Goal: Task Accomplishment & Management: Manage account settings

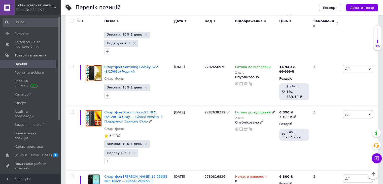
scroll to position [3, 0]
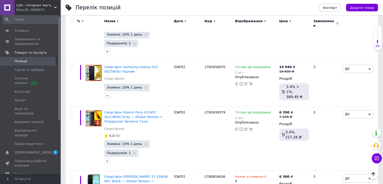
click at [29, 150] on span "[DEMOGRAPHIC_DATA]" at bounding box center [33, 152] width 37 height 5
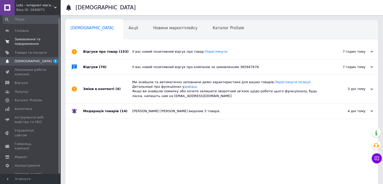
click at [30, 37] on span "Замовлення та повідомлення" at bounding box center [31, 41] width 32 height 9
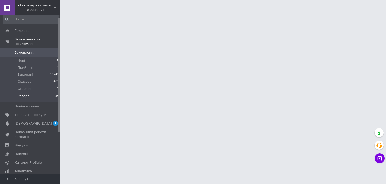
click at [30, 92] on li "Резерв 56" at bounding box center [31, 97] width 62 height 10
click at [25, 94] on span "Резерв" at bounding box center [24, 96] width 12 height 5
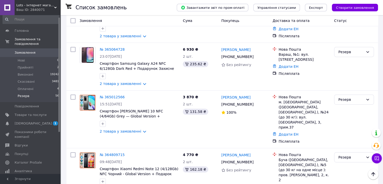
scroll to position [2147, 0]
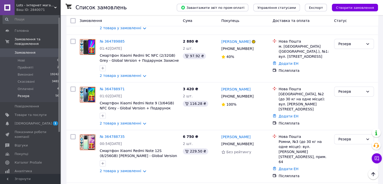
scroll to position [2575, 0]
click at [375, 132] on div "Резерв" at bounding box center [354, 156] width 44 height 48
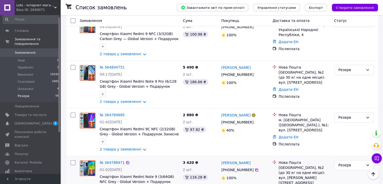
scroll to position [2474, 0]
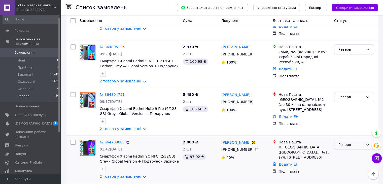
click at [367, 144] on icon at bounding box center [367, 145] width 3 height 2
click at [346, 110] on li "Скасовано" at bounding box center [353, 110] width 39 height 9
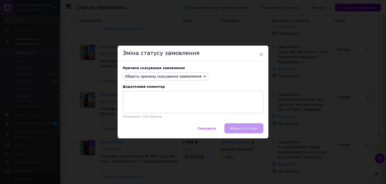
click at [157, 64] on div "Причина скасування замовлення Оберіть причину скасування замовлення Немає в ная…" at bounding box center [193, 92] width 151 height 62
click at [161, 73] on span "Оберіть причину скасування замовлення" at bounding box center [166, 76] width 86 height 9
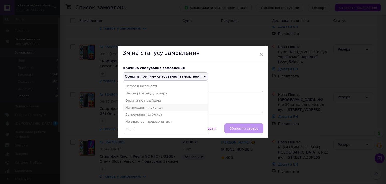
click at [173, 105] on li "На прохання покупця" at bounding box center [165, 107] width 85 height 7
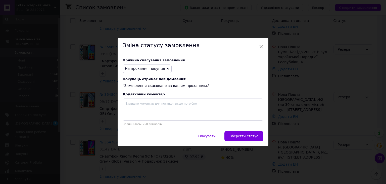
drag, startPoint x: 242, startPoint y: 133, endPoint x: 245, endPoint y: 130, distance: 4.1
click at [242, 133] on button "Зберегти статус" at bounding box center [244, 136] width 39 height 10
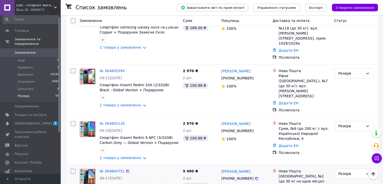
scroll to position [2373, 0]
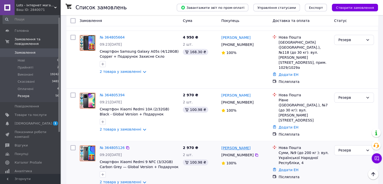
drag, startPoint x: 240, startPoint y: 81, endPoint x: 234, endPoint y: 85, distance: 7.7
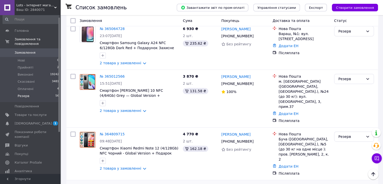
scroll to position [2190, 0]
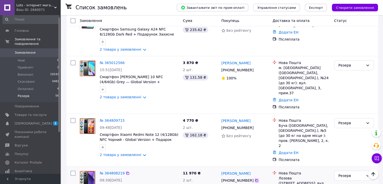
click at [255, 179] on icon at bounding box center [256, 180] width 3 height 3
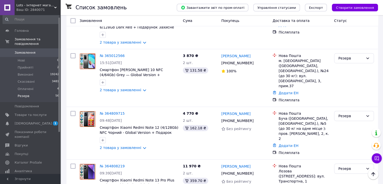
scroll to position [2172, 0]
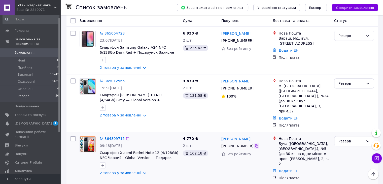
click at [254, 144] on icon at bounding box center [256, 146] width 4 height 4
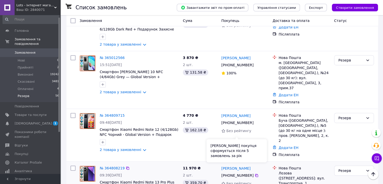
scroll to position [2223, 0]
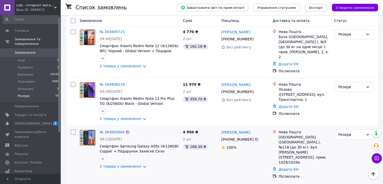
scroll to position [2298, 0]
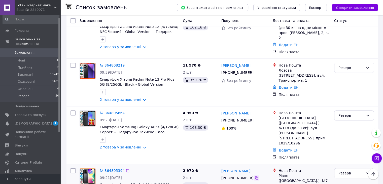
click at [255, 176] on icon at bounding box center [256, 178] width 4 height 4
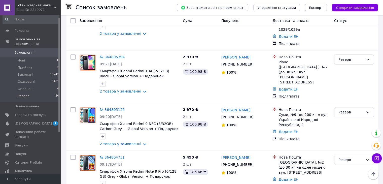
scroll to position [2399, 0]
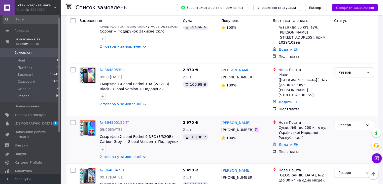
click at [255, 128] on icon at bounding box center [256, 129] width 3 height 3
click at [255, 176] on icon at bounding box center [256, 177] width 3 height 3
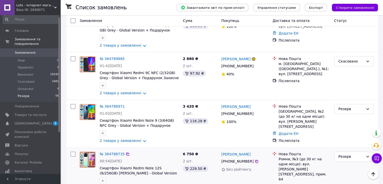
scroll to position [2549, 0]
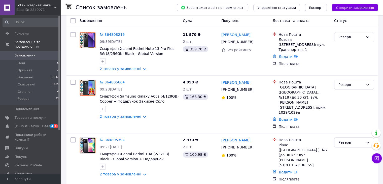
scroll to position [2383, 0]
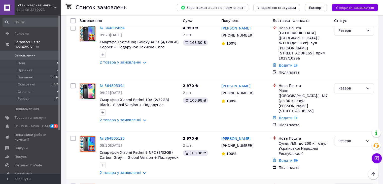
drag, startPoint x: 99, startPoint y: 135, endPoint x: 176, endPoint y: 135, distance: 77.2
copy span "Смартфон Xiaomi Redmi Note 9 Pro (6/128 GB)"
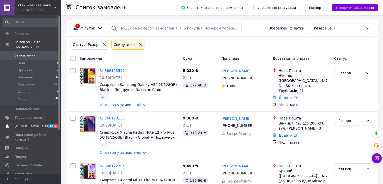
click at [32, 124] on span "[DEMOGRAPHIC_DATA]" at bounding box center [33, 126] width 37 height 5
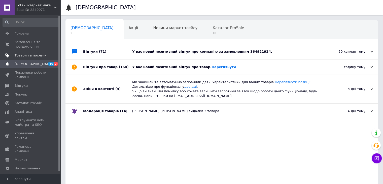
click at [33, 55] on span "Товари та послуги" at bounding box center [31, 55] width 32 height 5
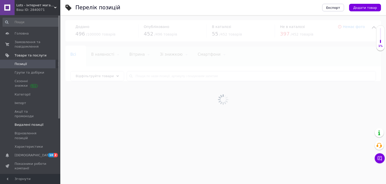
click at [34, 122] on span "Видалені позиції" at bounding box center [29, 124] width 29 height 5
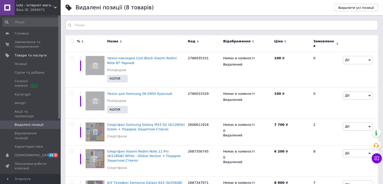
click at [72, 42] on input "checkbox" at bounding box center [71, 40] width 3 height 3
checkbox input "true"
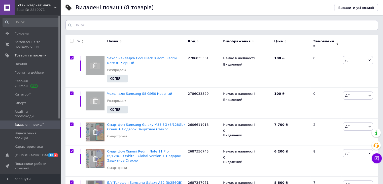
checkbox input "true"
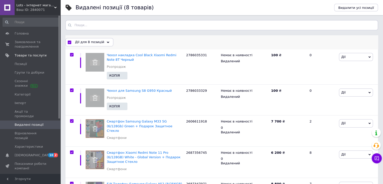
click at [101, 41] on div "Дії для 8 позицій" at bounding box center [89, 42] width 48 height 8
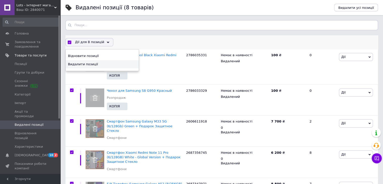
click at [101, 63] on span "Видалити позиції" at bounding box center [101, 64] width 67 height 5
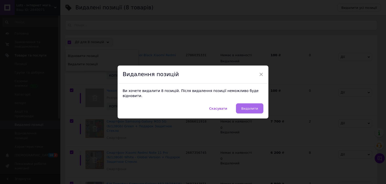
click at [248, 103] on button "Видалити" at bounding box center [249, 108] width 27 height 10
checkbox input "false"
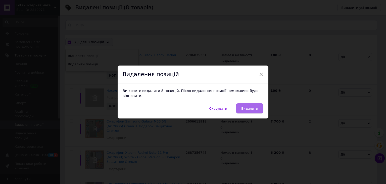
checkbox input "false"
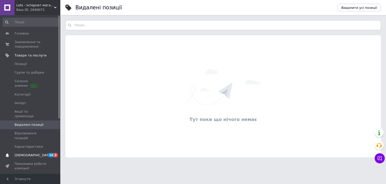
click at [27, 151] on link "Сповіщення 10 2" at bounding box center [31, 155] width 62 height 9
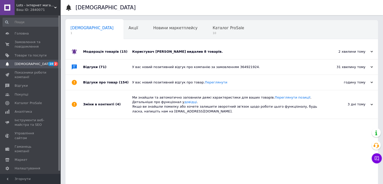
click at [188, 55] on div "Користувач Андрій Яхнієнко видалив 8 товарів." at bounding box center [227, 51] width 190 height 15
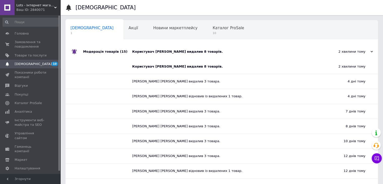
click at [188, 55] on div "Користувач Андрій Яхнієнко видалив 8 товарів." at bounding box center [227, 51] width 190 height 15
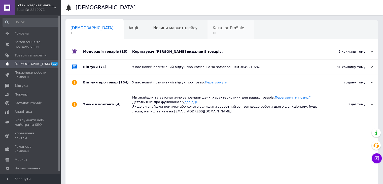
click at [212, 34] on span "10" at bounding box center [227, 33] width 31 height 4
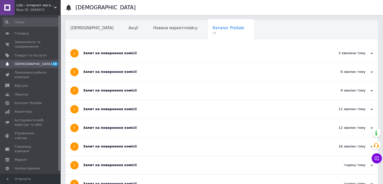
click at [152, 52] on div "Запит на повернення комісії" at bounding box center [202, 53] width 239 height 5
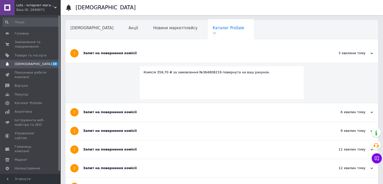
click at [152, 53] on div "Запит на повернення комісії" at bounding box center [202, 53] width 239 height 5
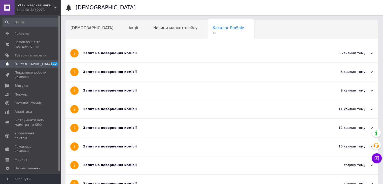
click at [151, 63] on div "Запит на повернення комісії" at bounding box center [202, 72] width 239 height 18
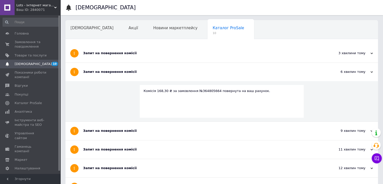
click at [151, 71] on div "Запит на повернення комісії" at bounding box center [202, 71] width 239 height 5
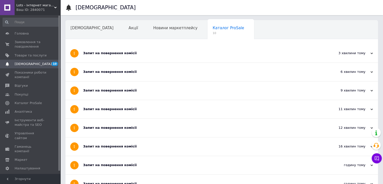
click at [151, 87] on div "Запит на повернення комісії" at bounding box center [202, 90] width 239 height 18
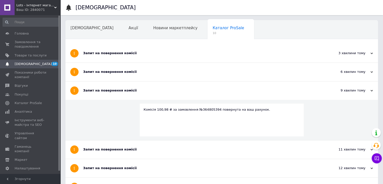
click at [154, 91] on div "Запит на повернення комісії" at bounding box center [202, 90] width 239 height 5
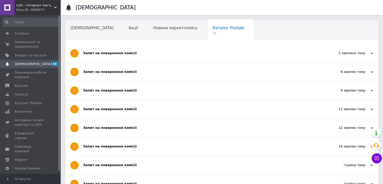
click at [154, 104] on div "Запит на повернення комісії" at bounding box center [202, 109] width 239 height 18
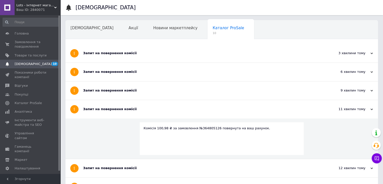
click at [155, 104] on div "Запит на повернення комісії" at bounding box center [202, 109] width 239 height 18
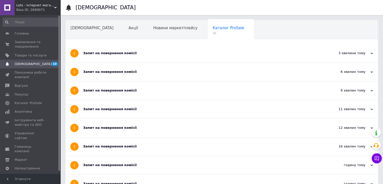
click at [154, 107] on div "Запит на повернення комісії" at bounding box center [202, 109] width 239 height 5
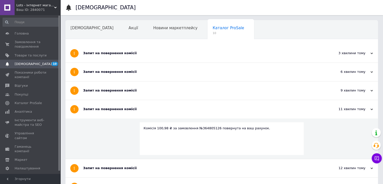
click at [154, 122] on div "Комісія 100,98 ₴ за замовлення №364805126 повернута на ваш рахунок." at bounding box center [222, 138] width 164 height 33
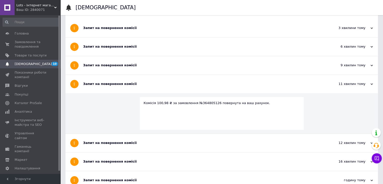
click at [153, 106] on div "Комісія 100,98 ₴ за замовлення №364805126 повернута на ваш рахунок." at bounding box center [222, 113] width 164 height 33
click at [153, 89] on div "Запит на повернення комісії" at bounding box center [202, 84] width 239 height 18
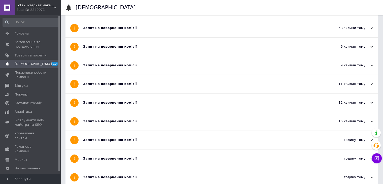
click at [145, 97] on div "Запит на повернення комісії" at bounding box center [202, 102] width 239 height 18
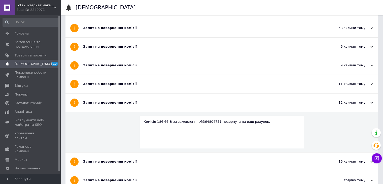
click at [145, 97] on div "Запит на повернення комісії" at bounding box center [202, 102] width 239 height 18
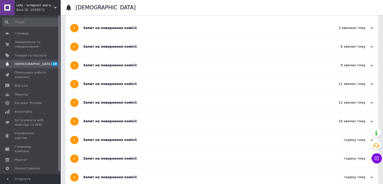
click at [126, 124] on div "Запит на повернення комісії" at bounding box center [202, 121] width 239 height 18
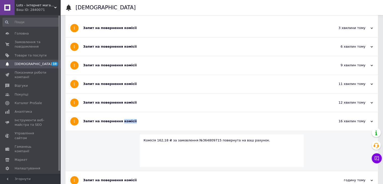
click at [126, 124] on div "Запит на повернення комісії" at bounding box center [202, 121] width 239 height 18
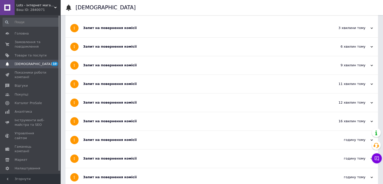
click at [127, 144] on div "Запит на повернення комісії" at bounding box center [202, 140] width 239 height 18
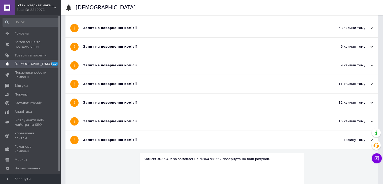
click at [127, 144] on div "Запит на повернення комісії" at bounding box center [202, 140] width 239 height 18
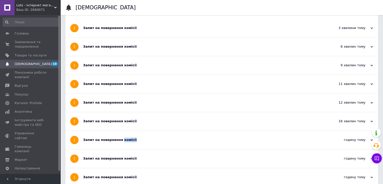
click at [127, 136] on div "Запит на повернення комісії" at bounding box center [202, 140] width 239 height 18
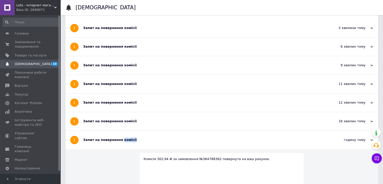
scroll to position [50, 0]
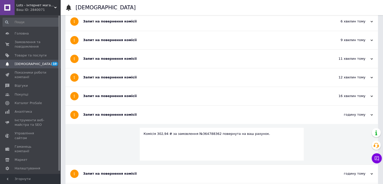
click at [126, 112] on div "Запит на повернення комісії" at bounding box center [202, 114] width 239 height 5
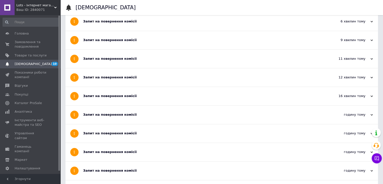
click at [126, 131] on div "Запит на повернення комісії" at bounding box center [202, 133] width 239 height 5
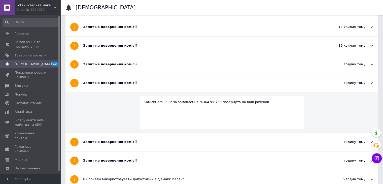
click at [126, 81] on div "Запит на повернення комісії" at bounding box center [202, 82] width 239 height 5
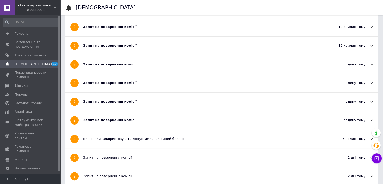
click at [124, 93] on div "Запит на повернення комісії" at bounding box center [202, 101] width 239 height 18
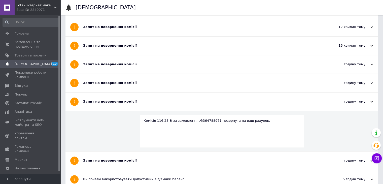
click at [124, 93] on div "Запит на повернення комісії" at bounding box center [202, 101] width 239 height 18
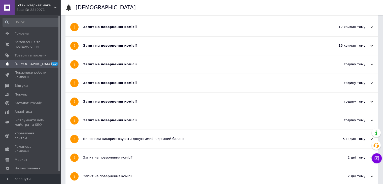
click at [117, 122] on div "Запит на повернення комісії" at bounding box center [202, 120] width 239 height 18
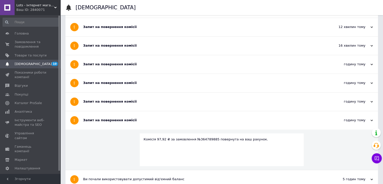
click at [117, 121] on div "Запит на повернення комісії" at bounding box center [202, 120] width 239 height 5
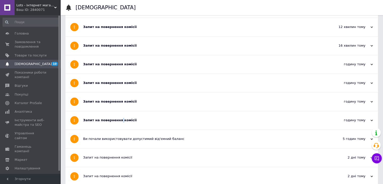
click at [17, 66] on span "[DEMOGRAPHIC_DATA]" at bounding box center [33, 64] width 37 height 5
